Goal: Task Accomplishment & Management: Manage account settings

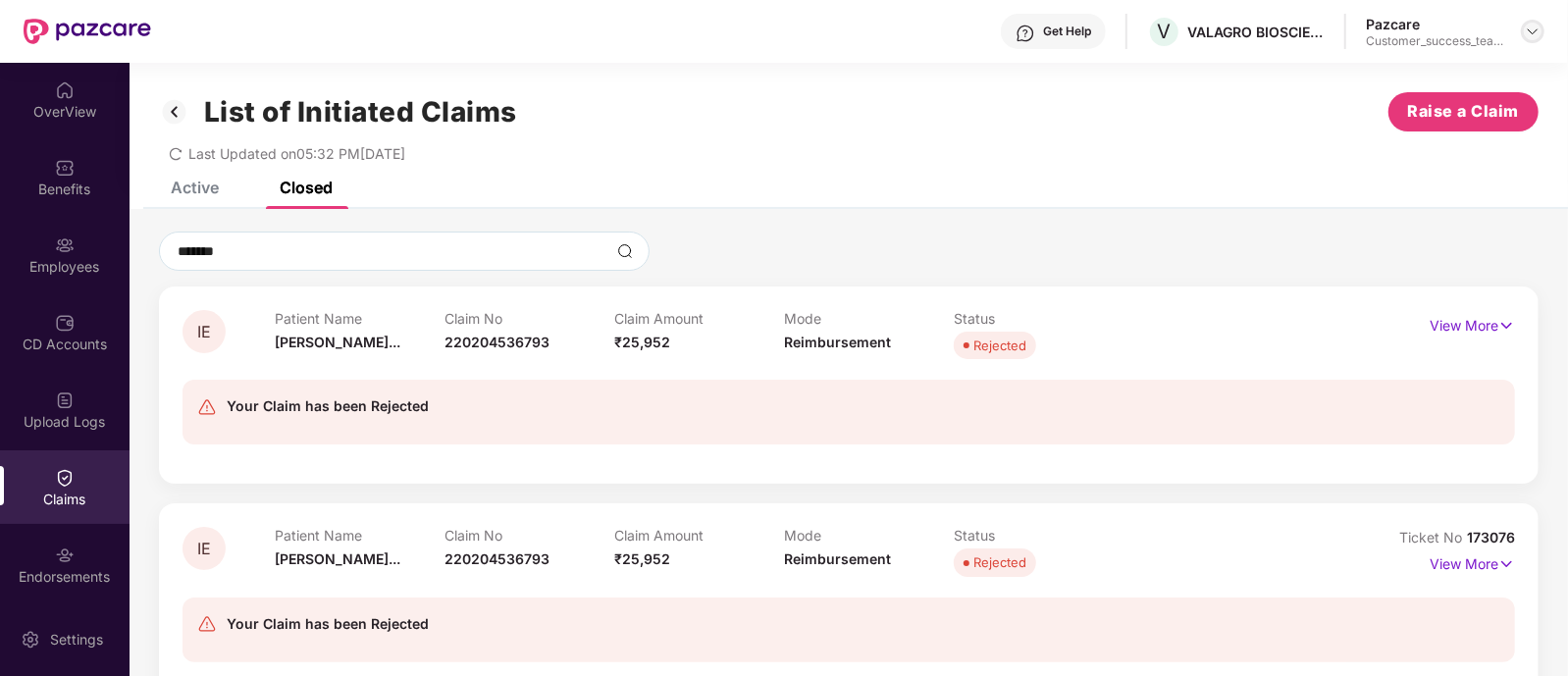
click at [1538, 34] on img at bounding box center [1533, 32] width 16 height 16
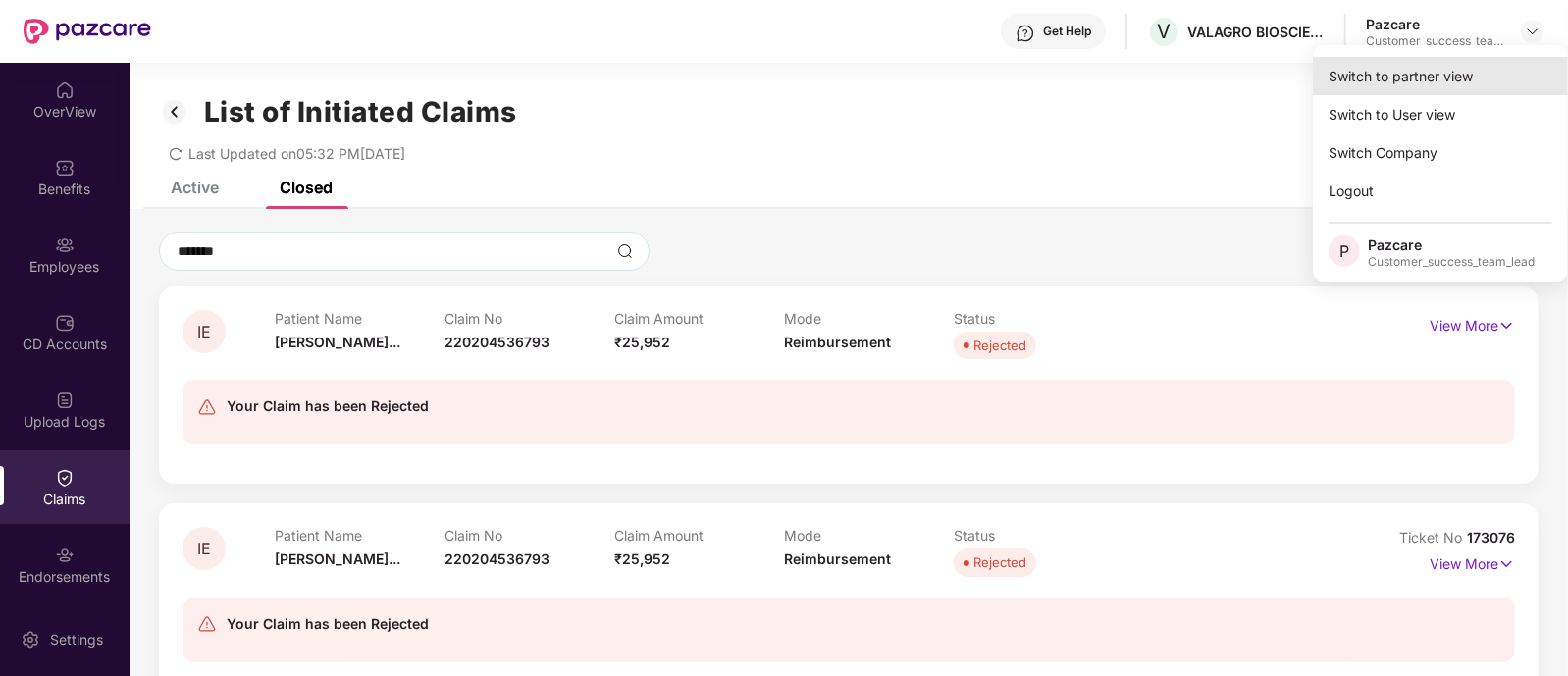
click at [1418, 86] on div "Switch to partner view" at bounding box center [1440, 76] width 255 height 38
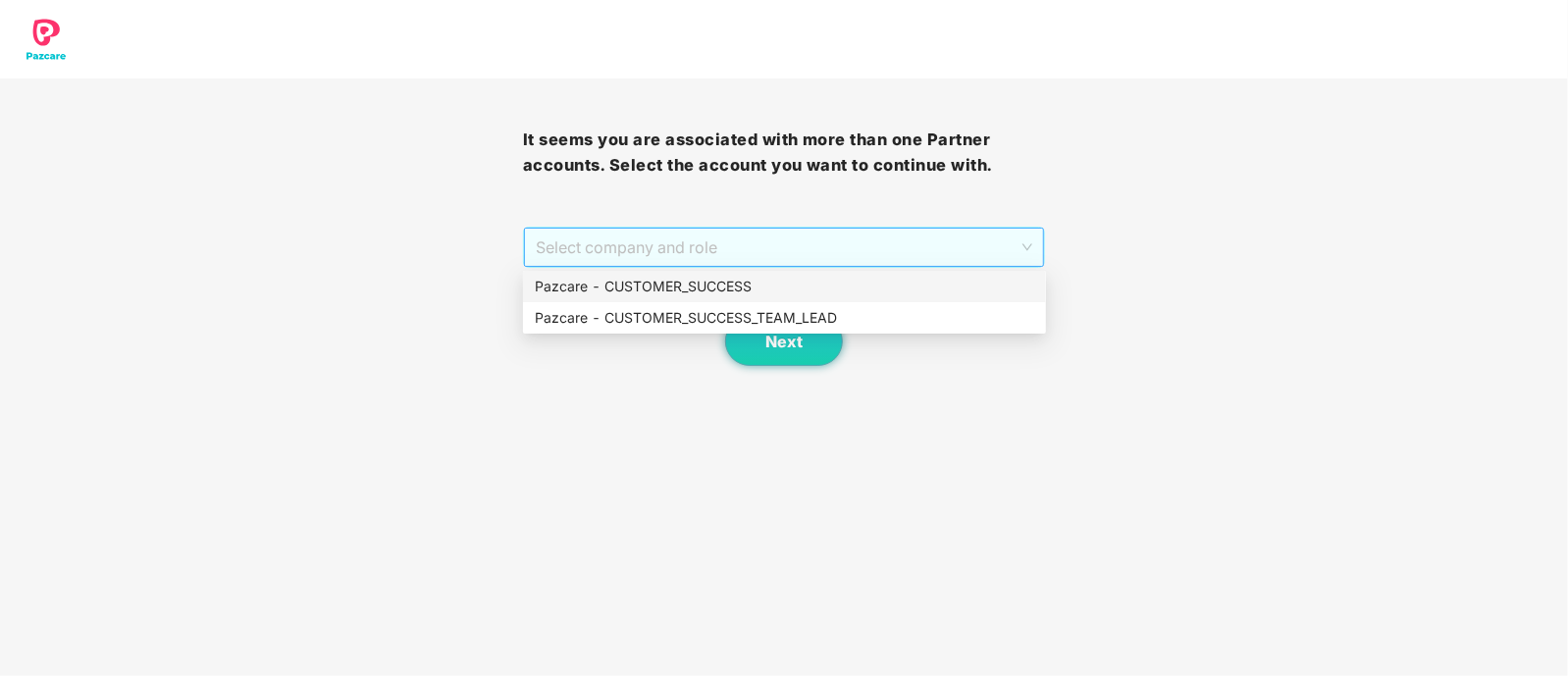
click at [690, 251] on span "Select company and role" at bounding box center [784, 246] width 497 height 37
click at [700, 317] on div "Pazcare - CUSTOMER_SUCCESS_TEAM_LEAD" at bounding box center [784, 318] width 499 height 22
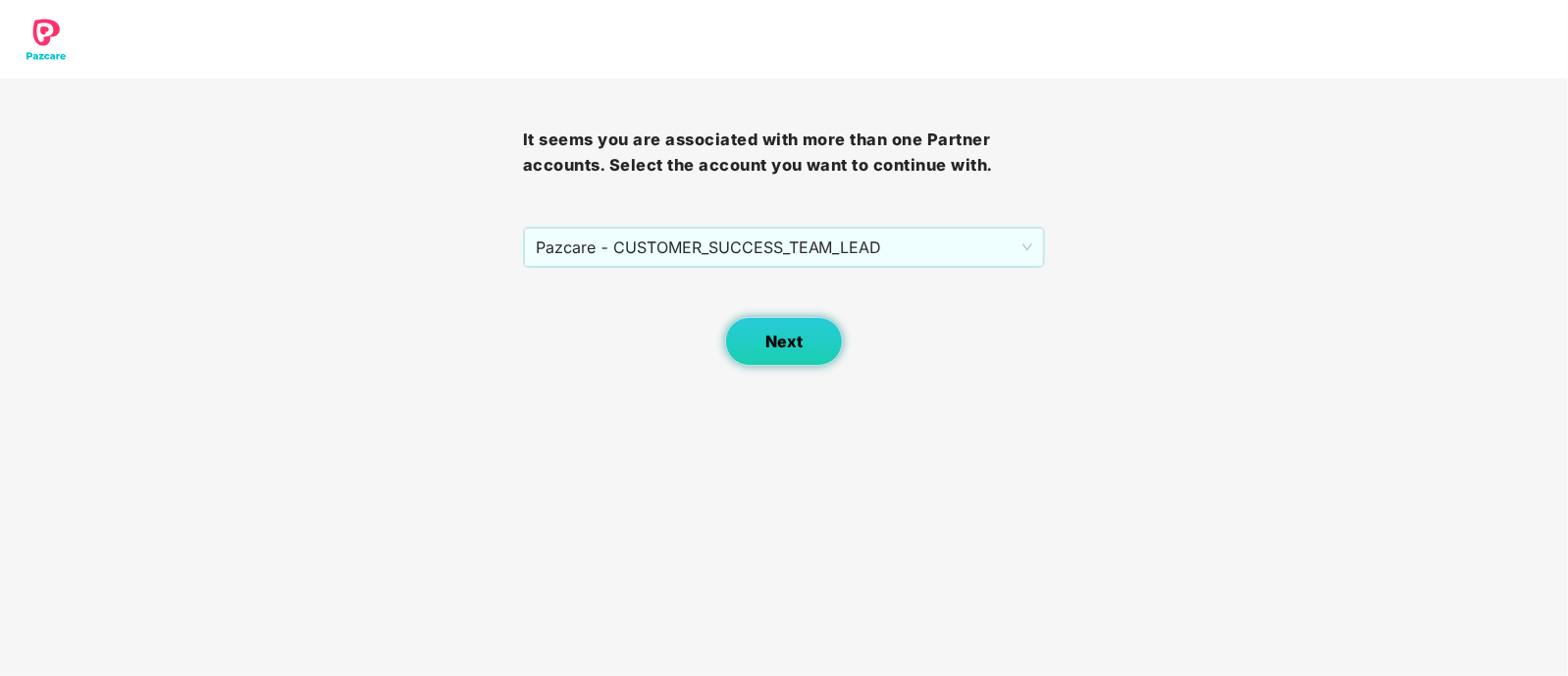
click at [773, 335] on span "Next" at bounding box center [783, 341] width 37 height 19
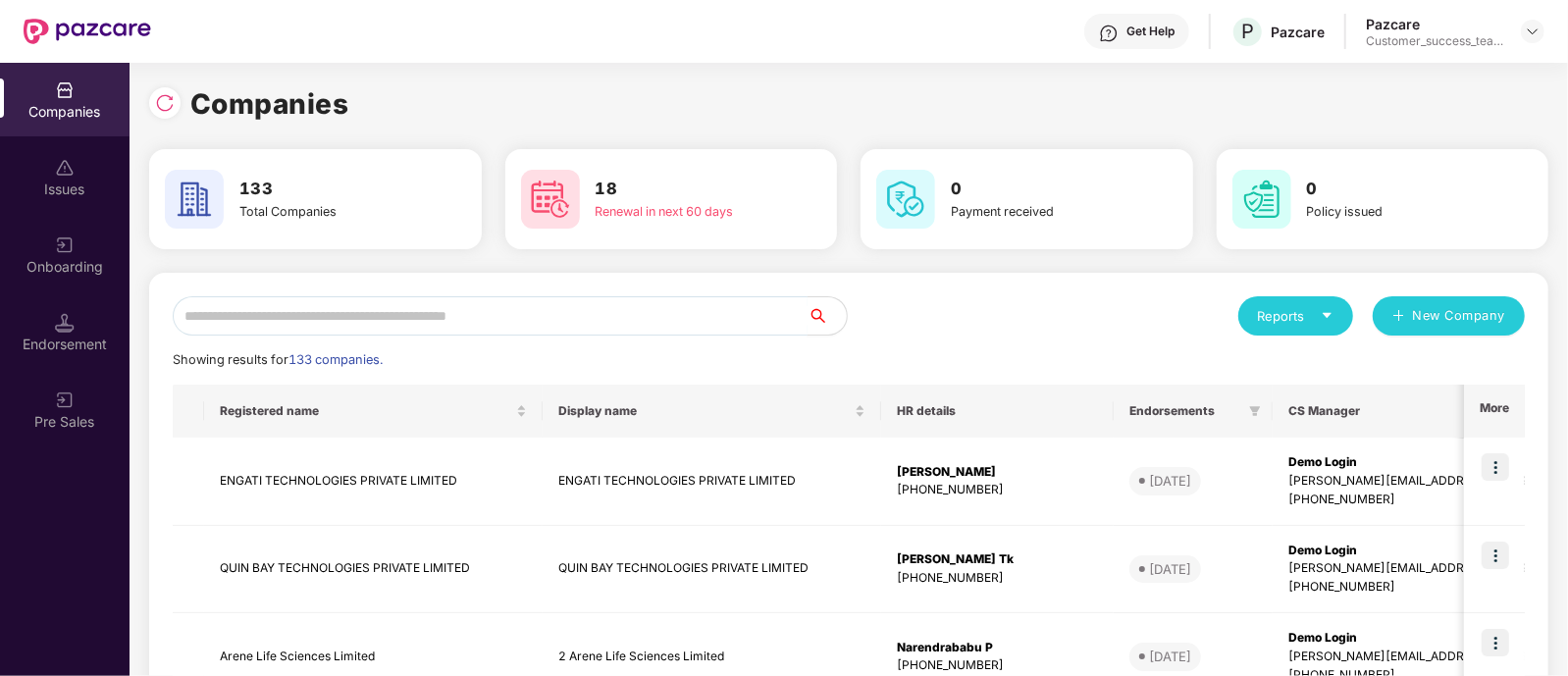
click at [526, 323] on input "text" at bounding box center [489, 315] width 635 height 39
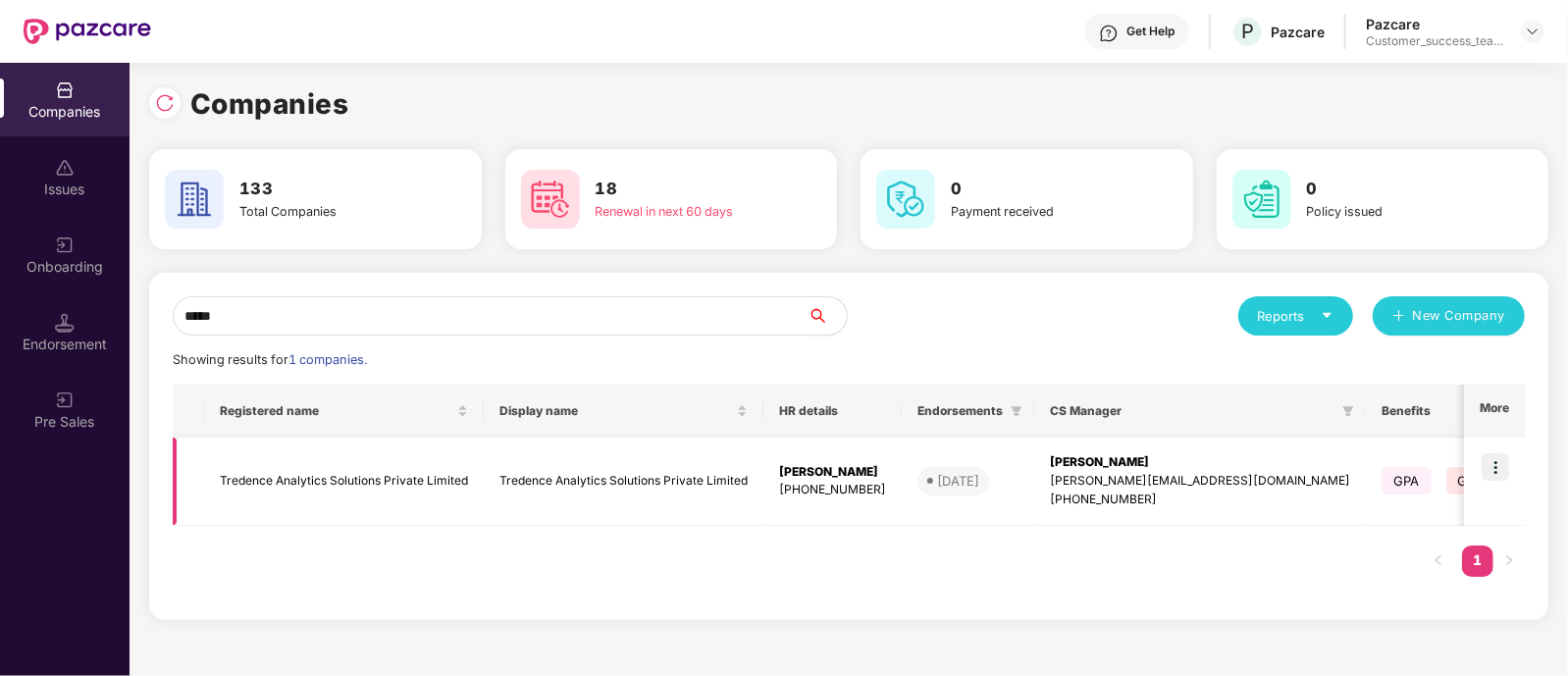
type input "*****"
click at [1492, 467] on img at bounding box center [1495, 467] width 28 height 28
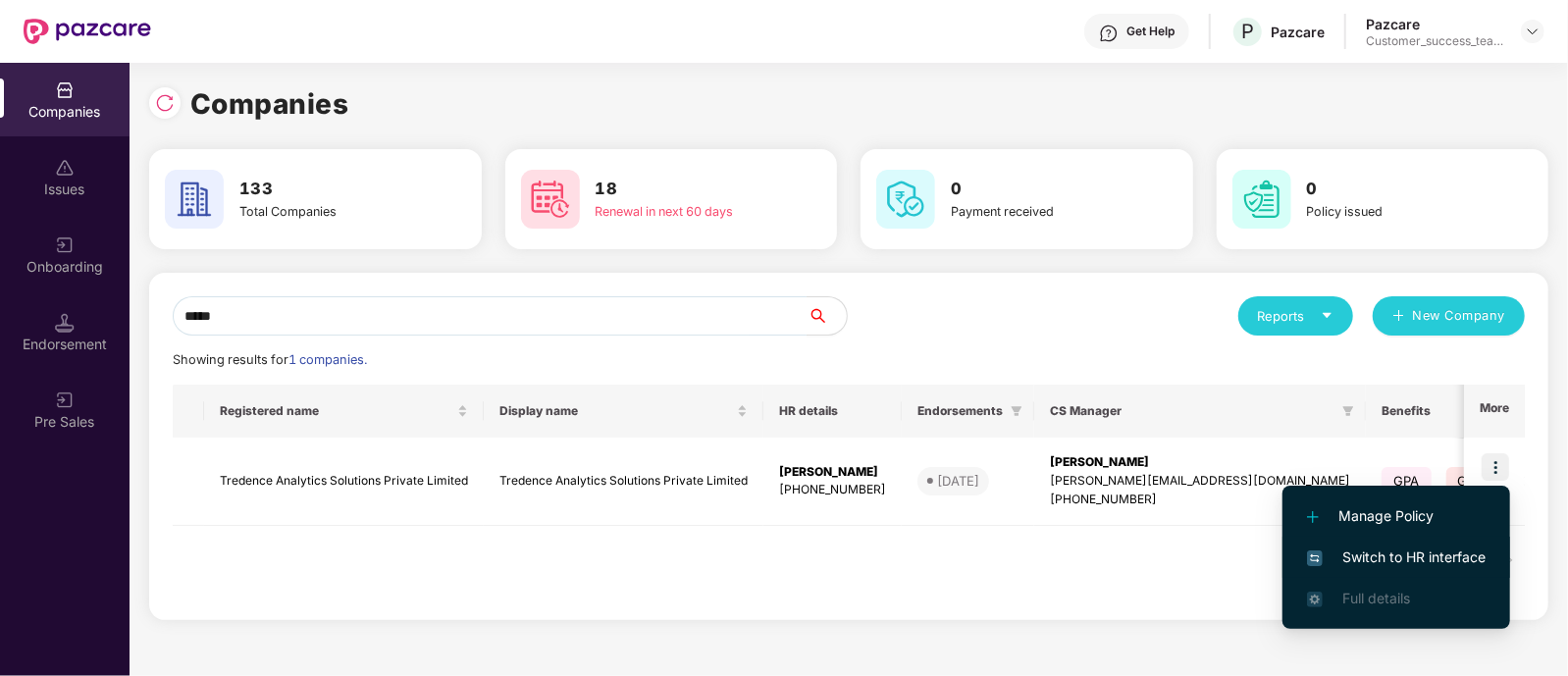
click at [1368, 556] on span "Switch to HR interface" at bounding box center [1396, 558] width 178 height 22
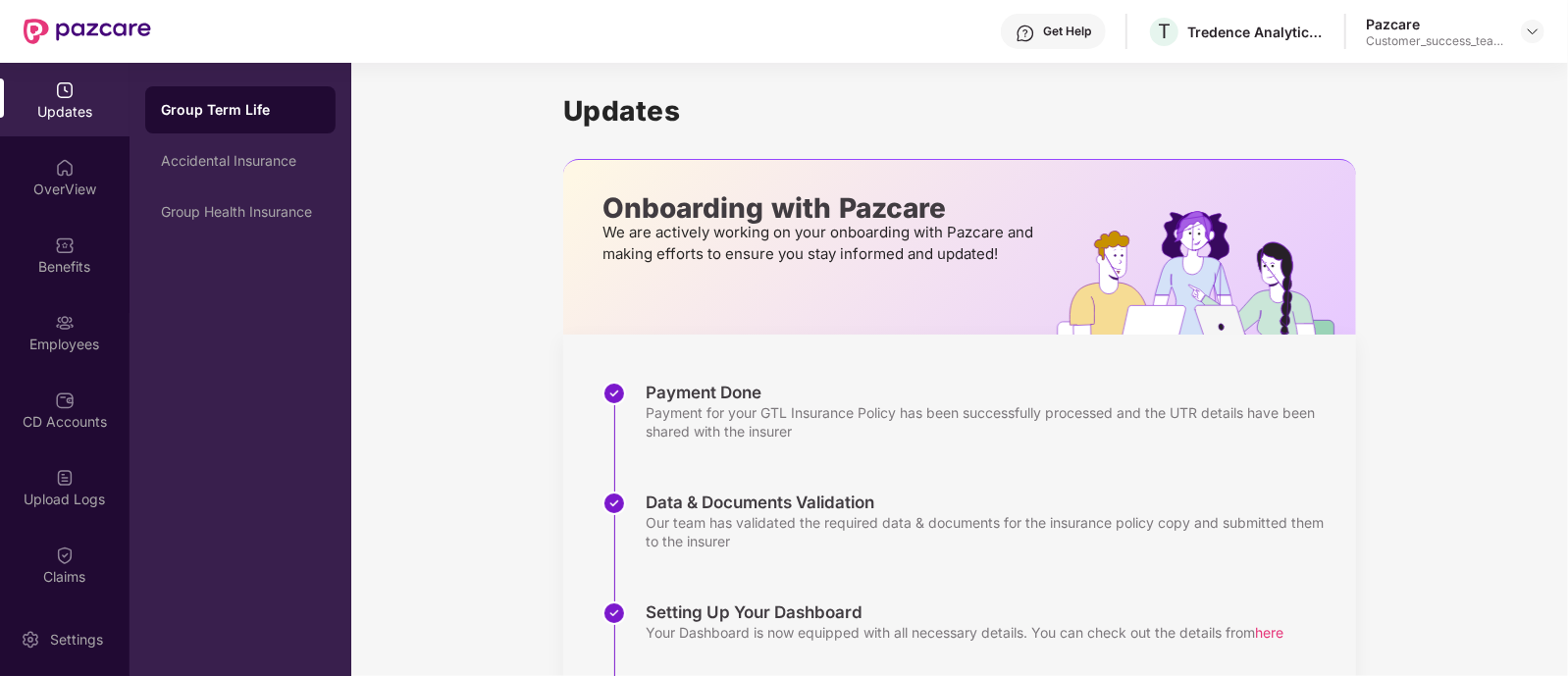
click at [73, 345] on div "Employees" at bounding box center [65, 344] width 130 height 20
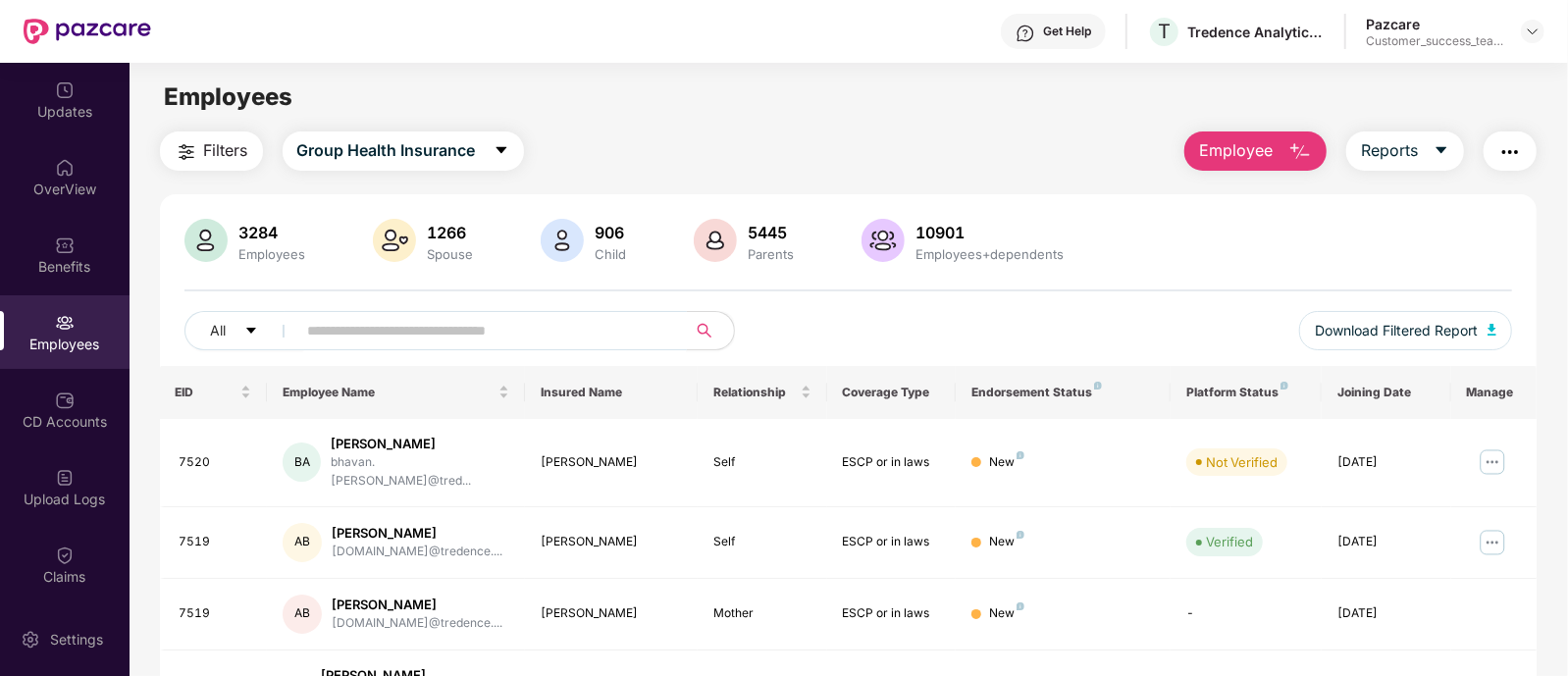
click at [418, 330] on input "text" at bounding box center [484, 331] width 353 height 30
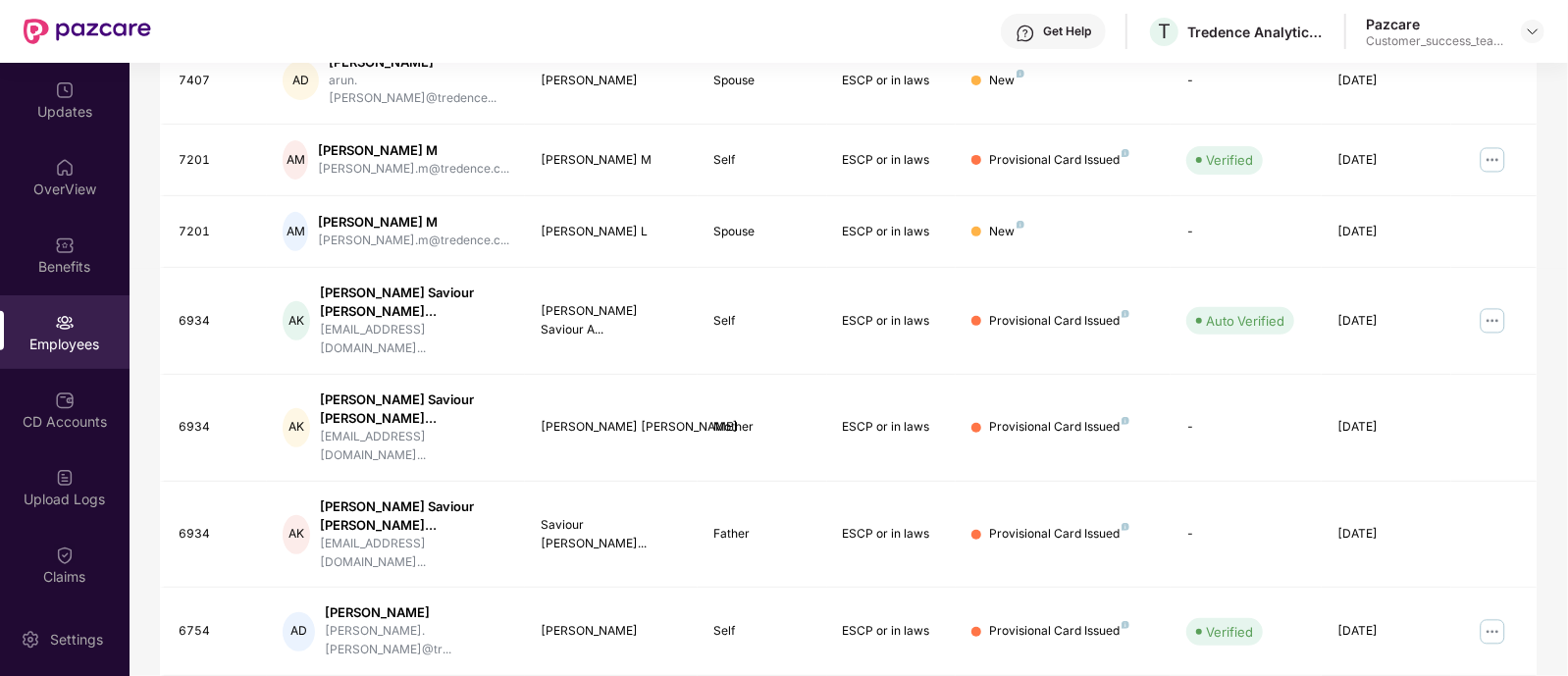
scroll to position [527, 0]
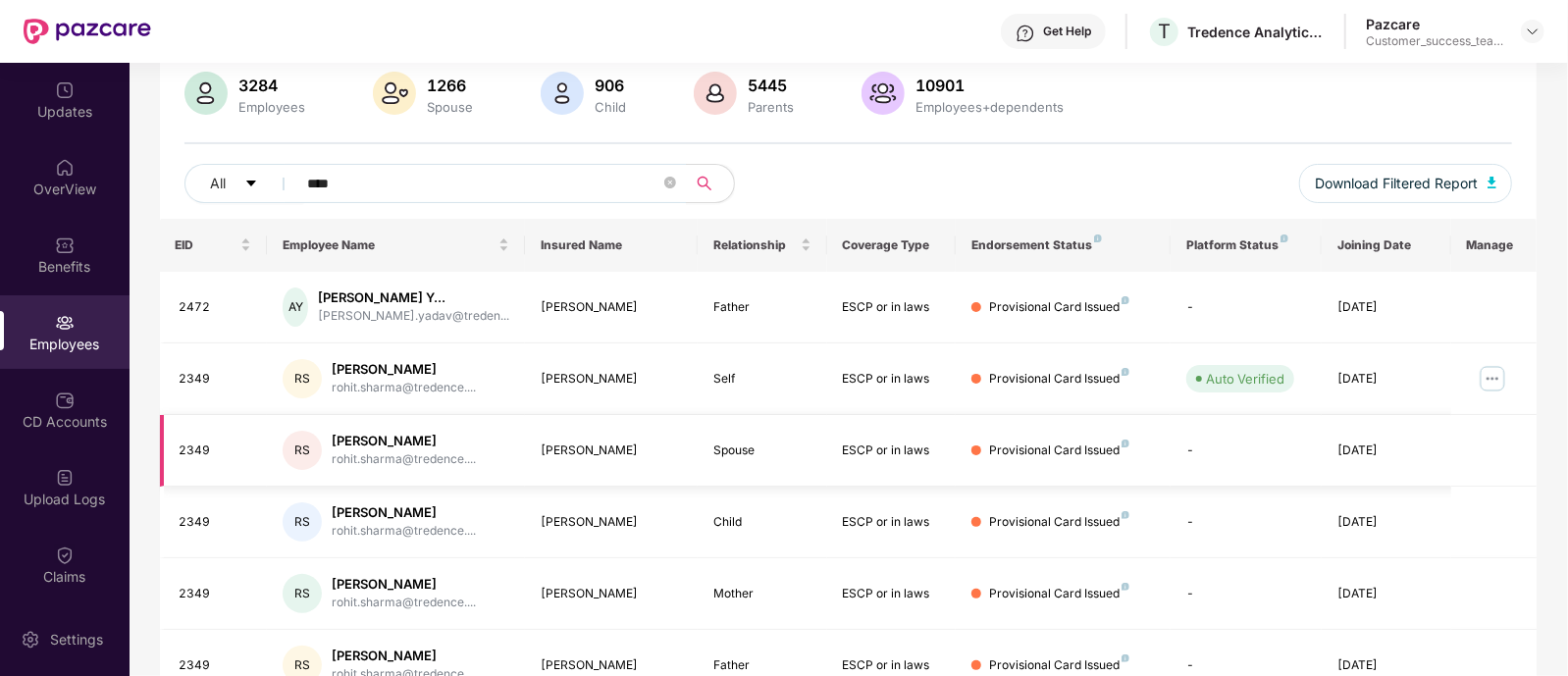
scroll to position [455, 0]
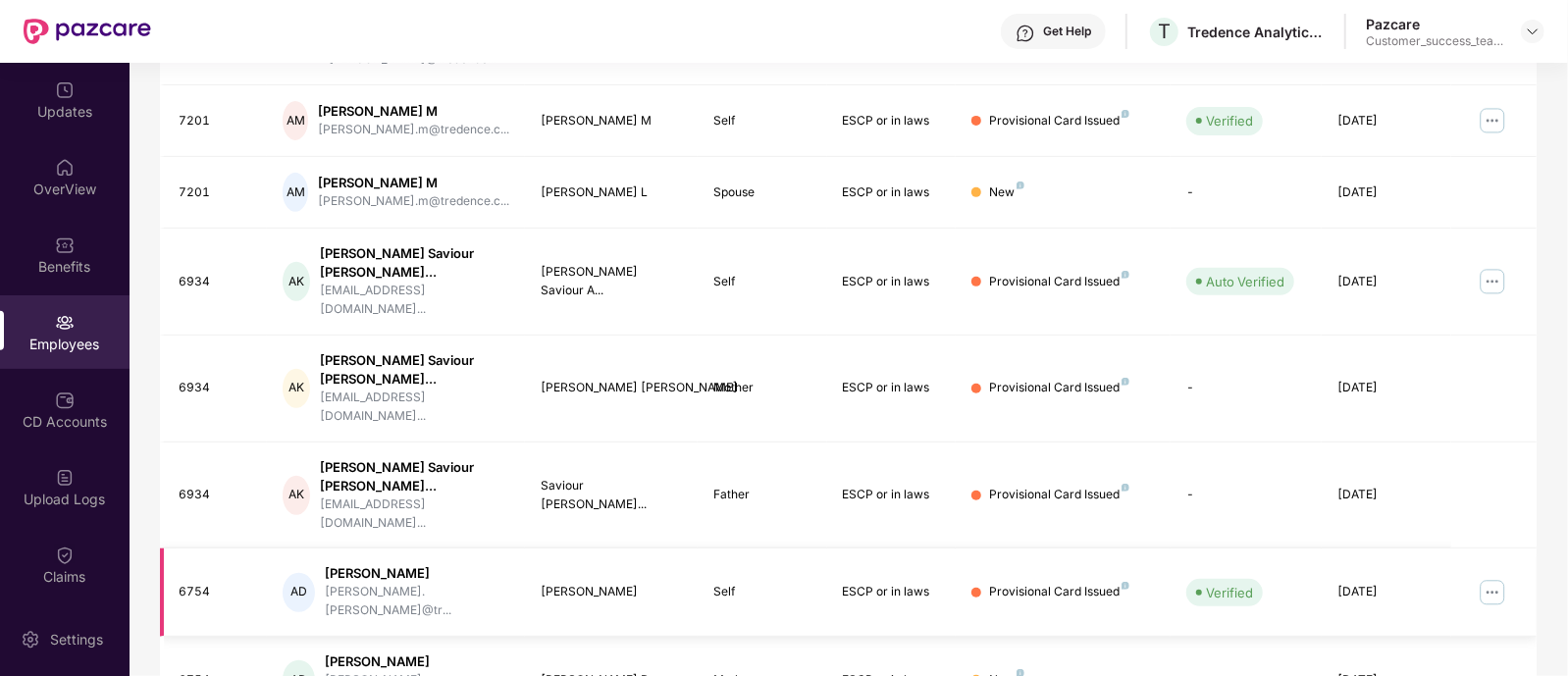
scroll to position [527, 0]
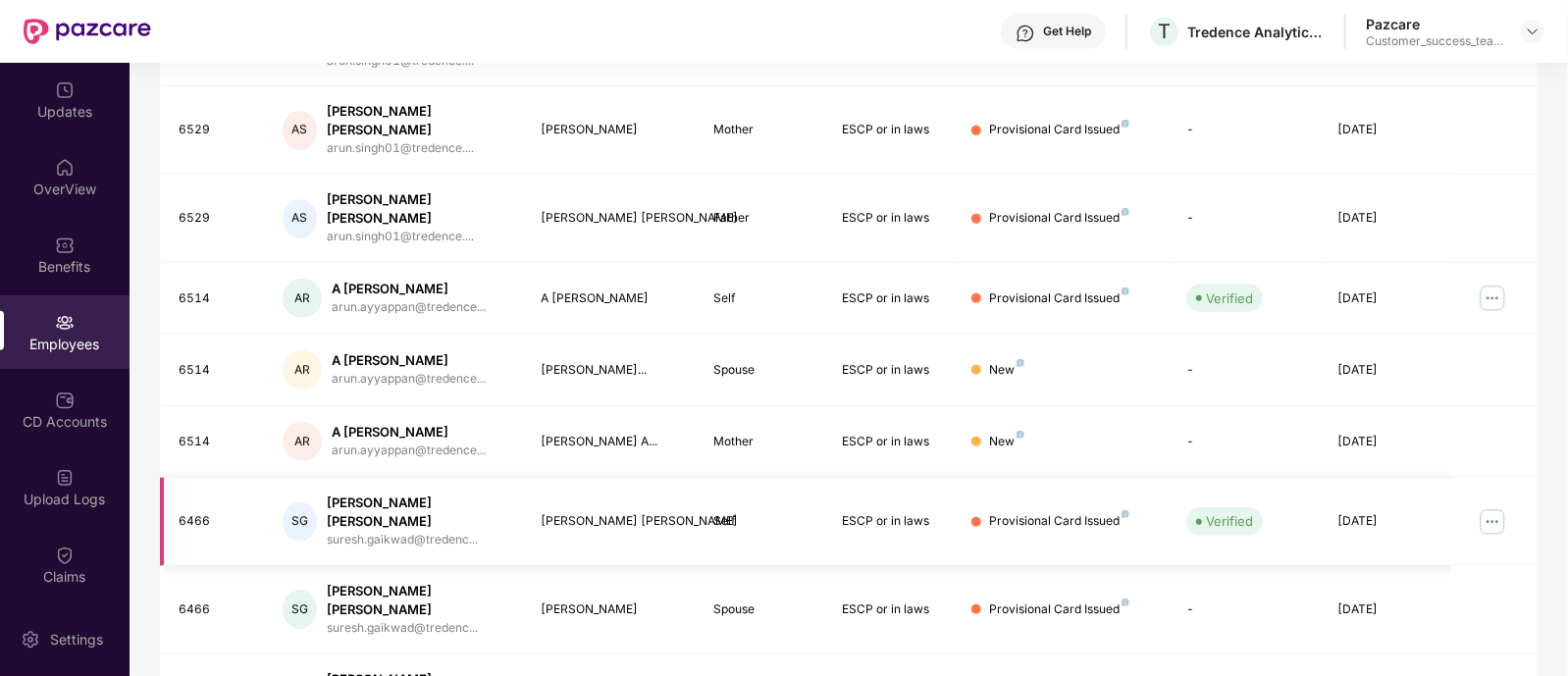
scroll to position [0, 0]
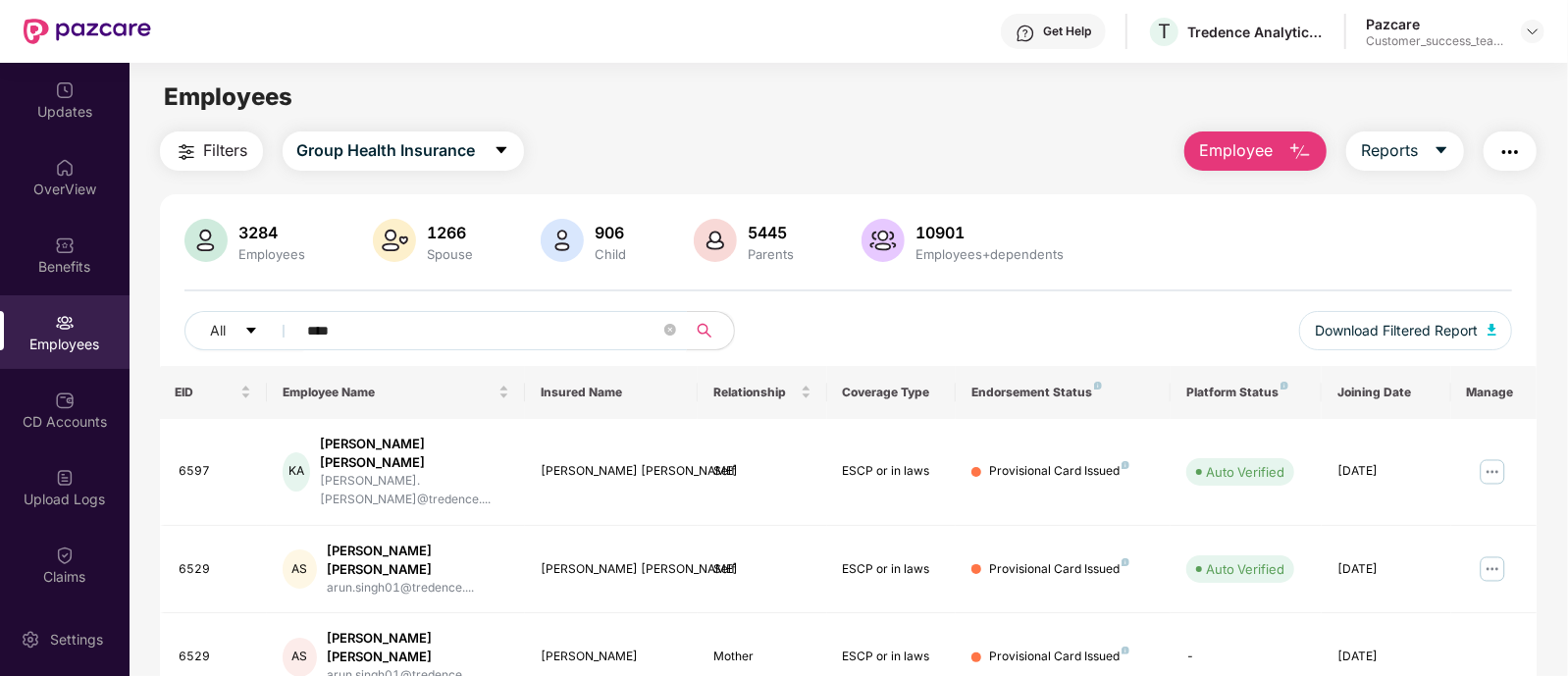
click at [526, 338] on input "****" at bounding box center [484, 331] width 353 height 30
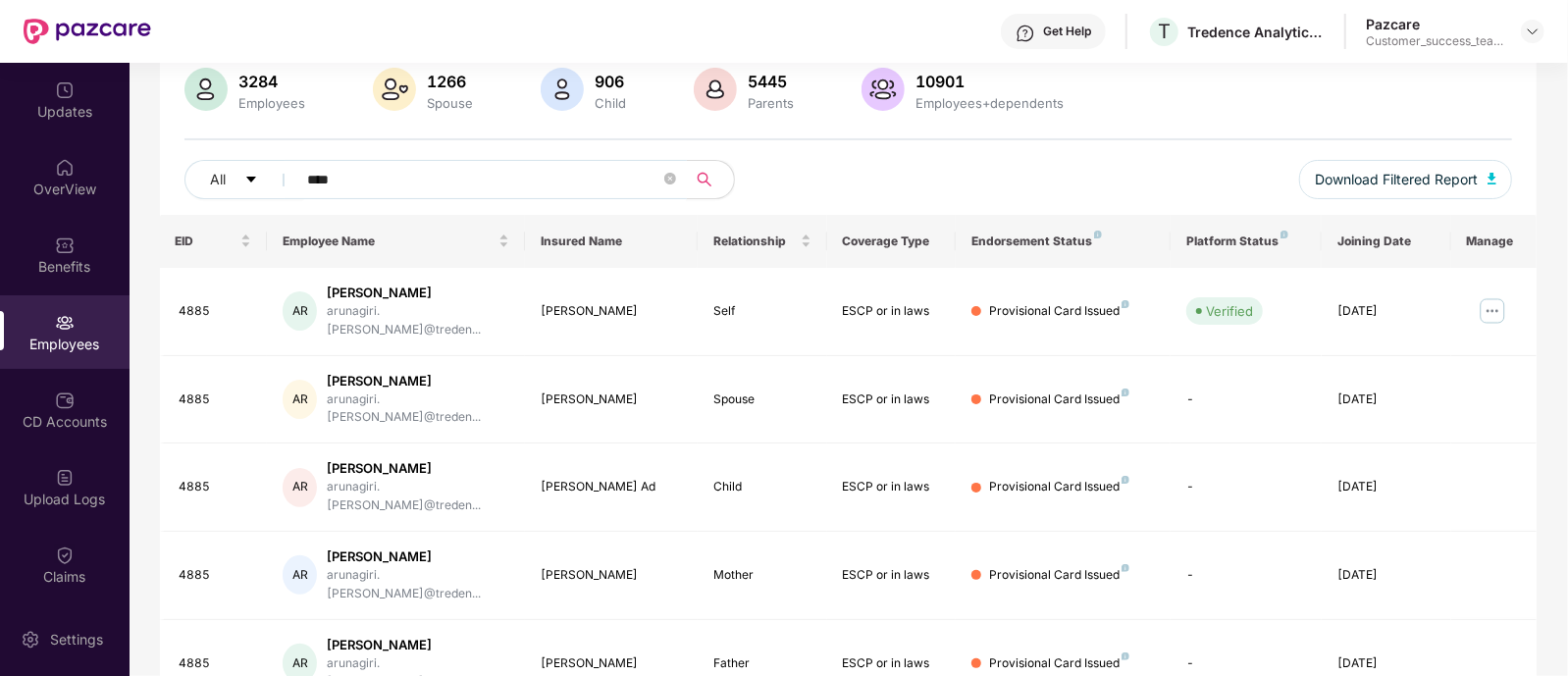
scroll to position [169, 0]
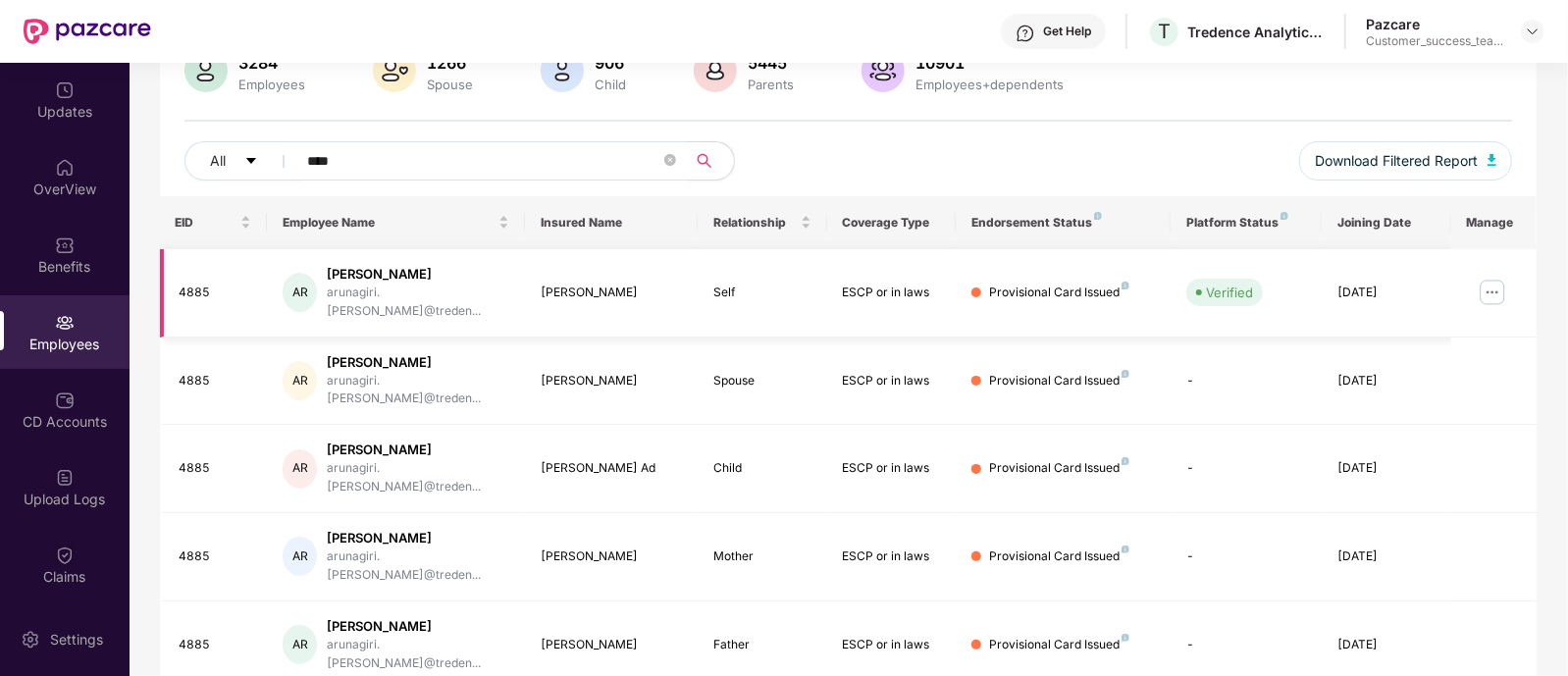
type input "****"
click at [1503, 285] on img at bounding box center [1492, 293] width 32 height 32
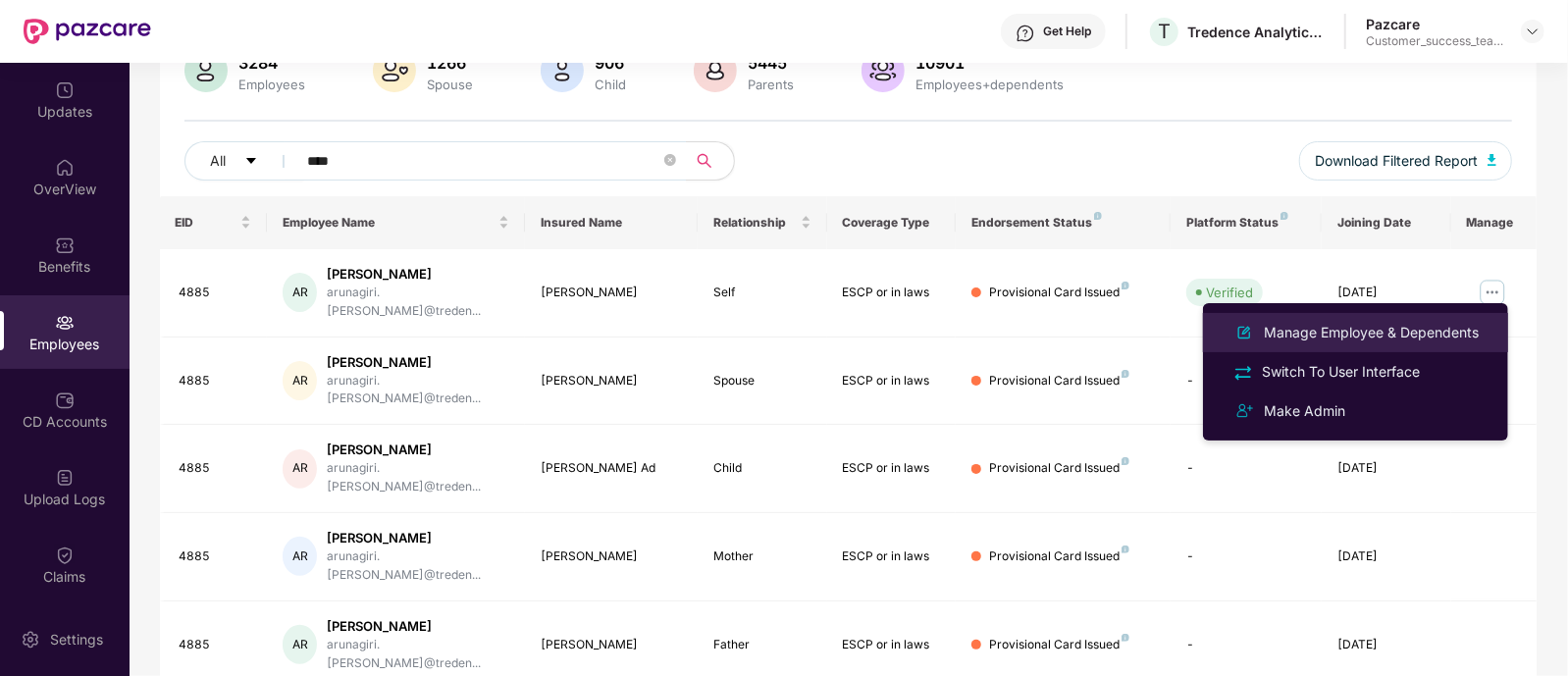
click at [1339, 331] on div "Manage Employee & Dependents" at bounding box center [1372, 333] width 223 height 22
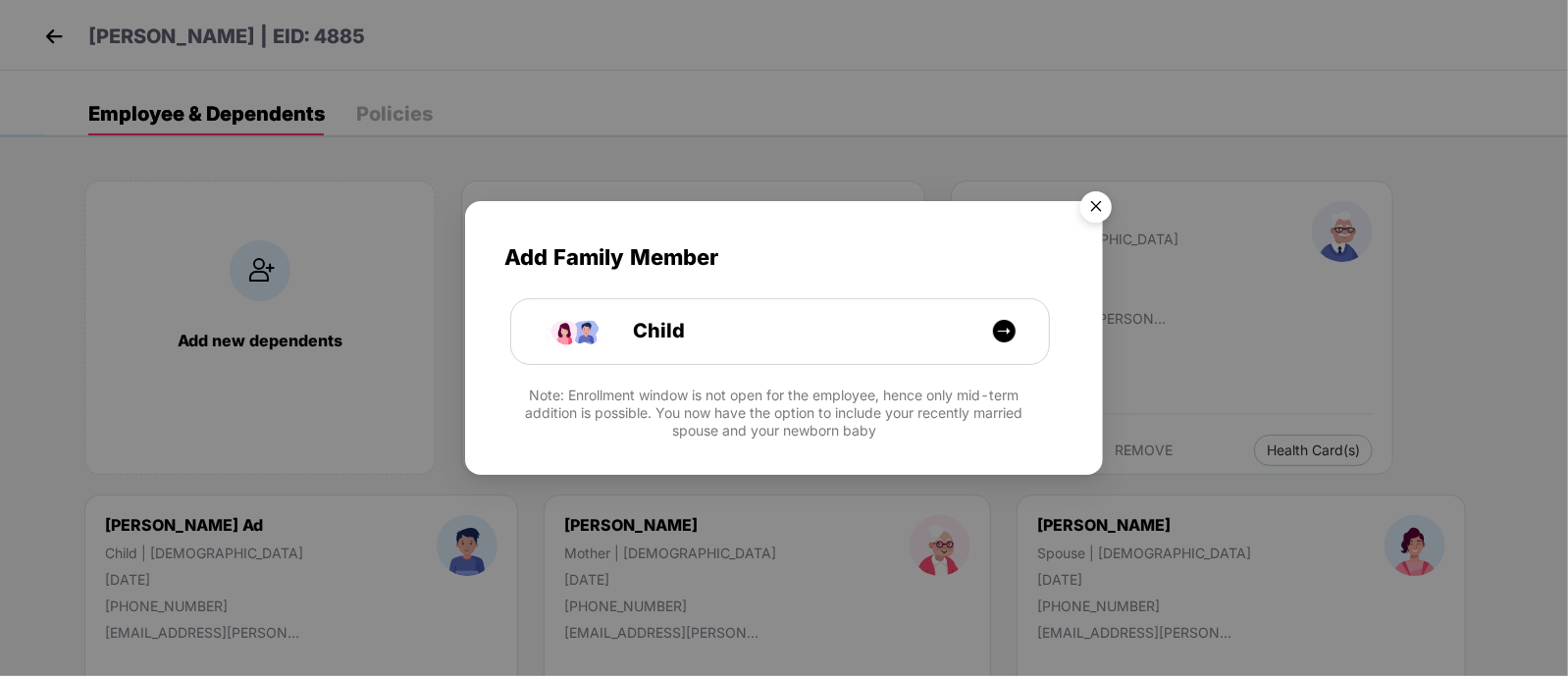
click at [1106, 208] on img "Close" at bounding box center [1096, 209] width 55 height 55
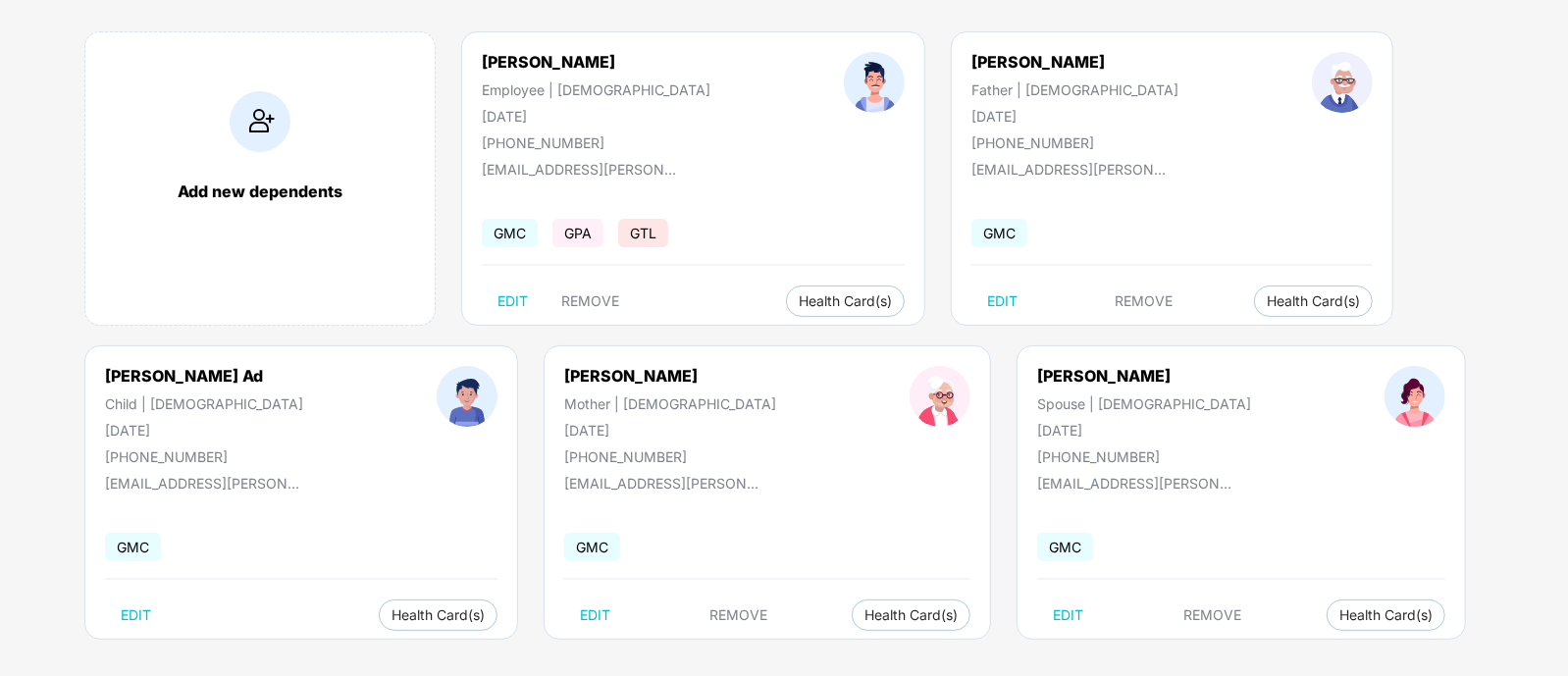
scroll to position [162, 0]
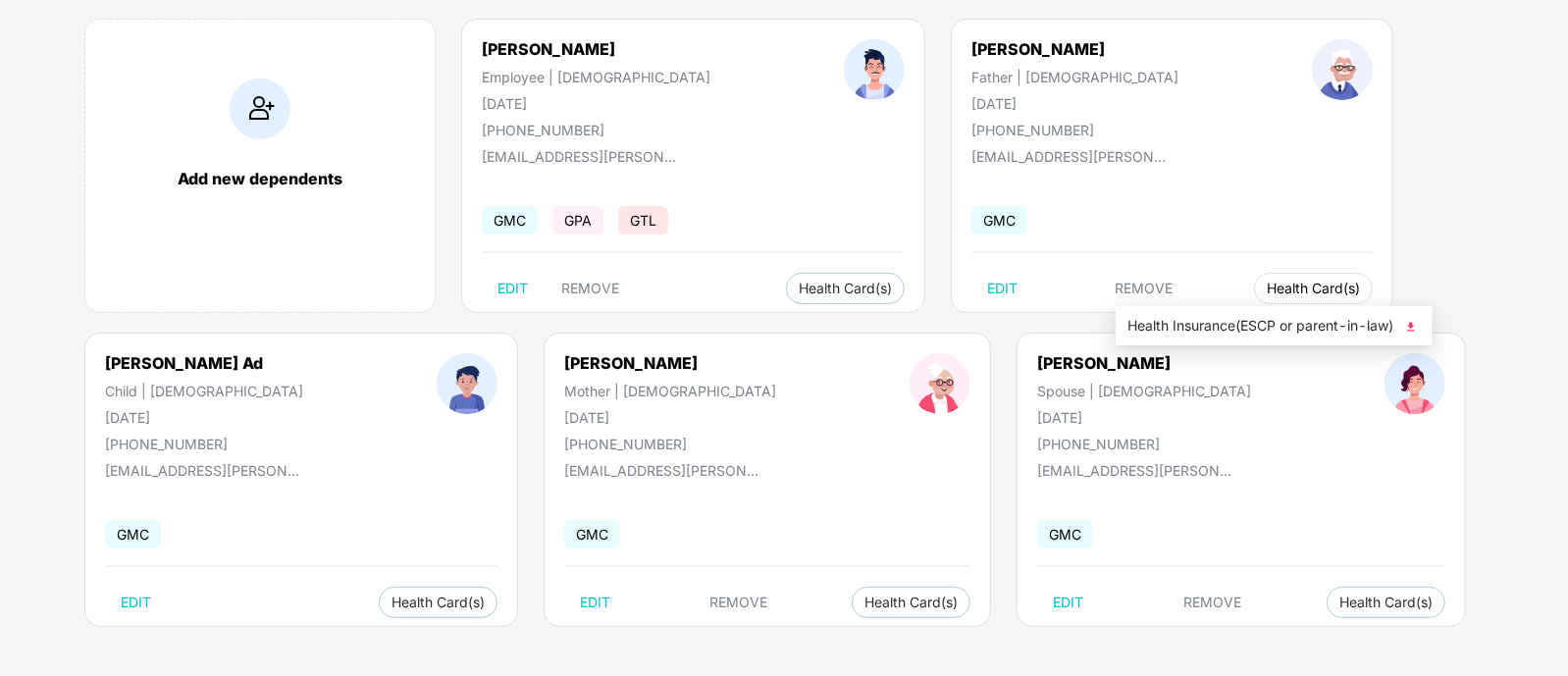
click at [1267, 288] on span "Health Card(s)" at bounding box center [1314, 289] width 94 height 10
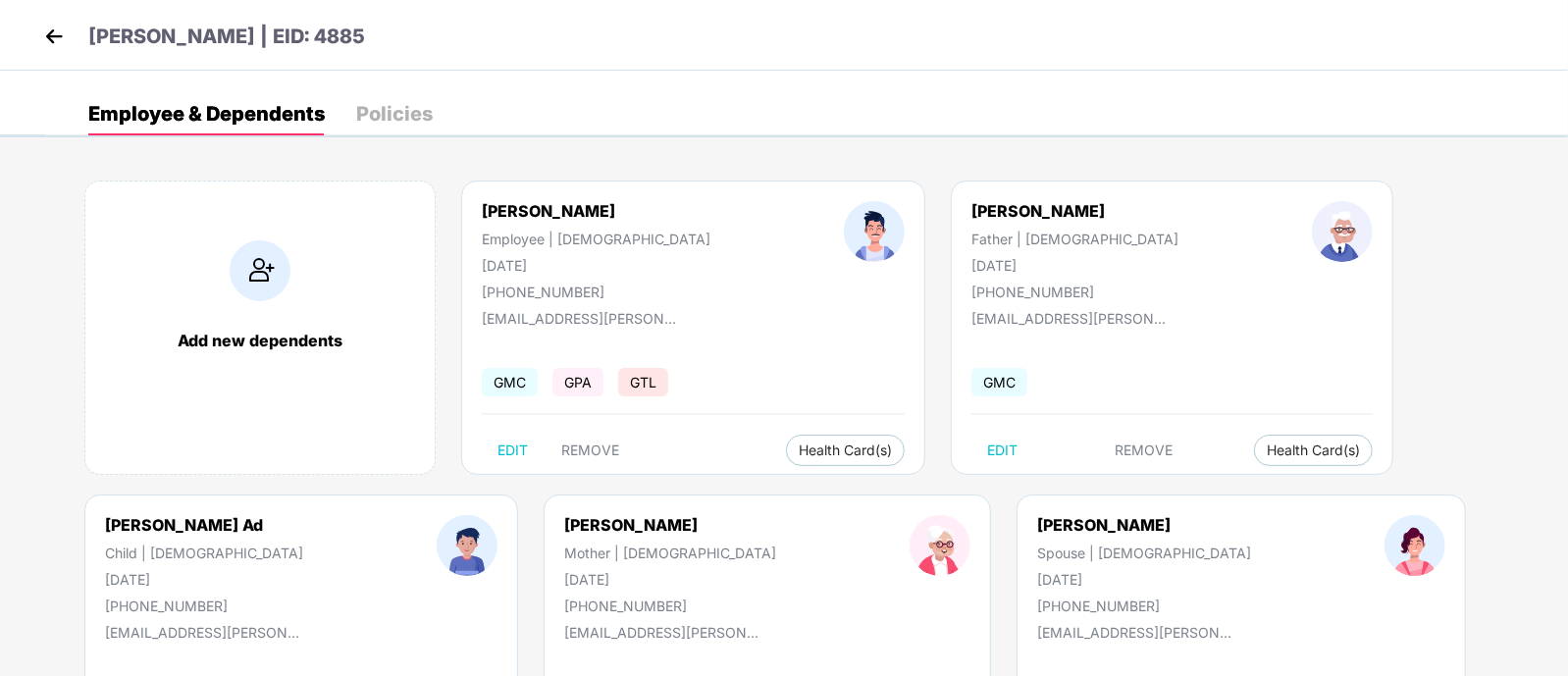
click at [971, 233] on div "Father | [DEMOGRAPHIC_DATA]" at bounding box center [1075, 238] width 207 height 17
